Goal: Transaction & Acquisition: Purchase product/service

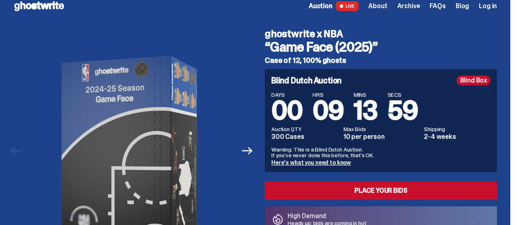
scroll to position [41, 0]
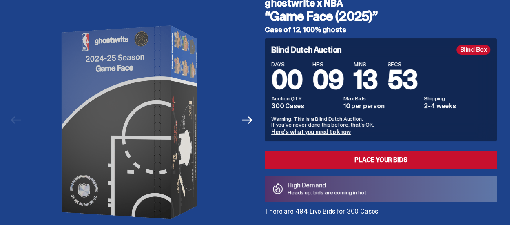
click at [335, 131] on link "Here's what you need to know" at bounding box center [311, 131] width 80 height 7
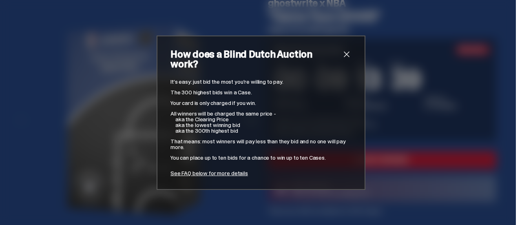
click at [344, 56] on span "close" at bounding box center [347, 54] width 10 height 10
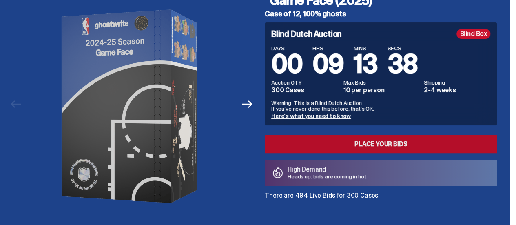
scroll to position [82, 0]
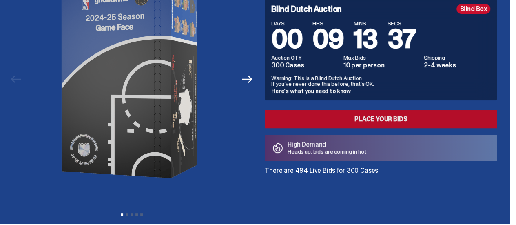
click at [382, 117] on link "Place your Bids" at bounding box center [381, 119] width 232 height 18
